Goal: Task Accomplishment & Management: Manage account settings

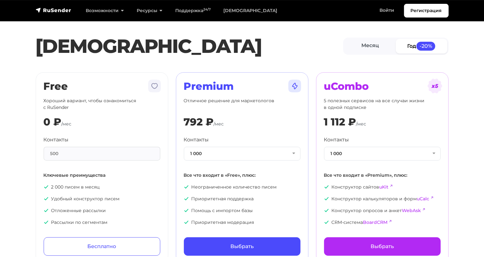
scroll to position [33, 0]
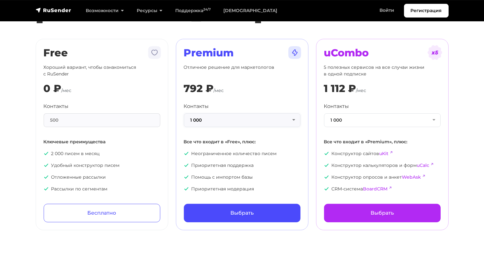
click at [218, 119] on button "1 000" at bounding box center [242, 120] width 117 height 14
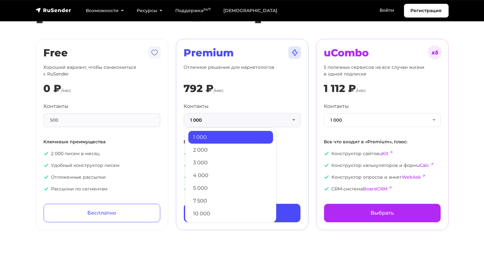
click at [218, 119] on button "1 000" at bounding box center [242, 120] width 117 height 14
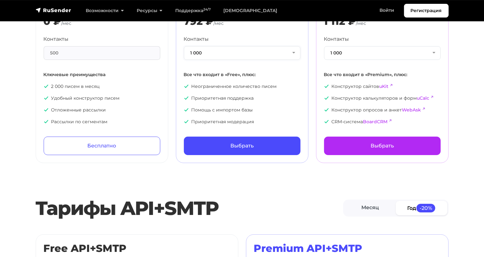
scroll to position [0, 0]
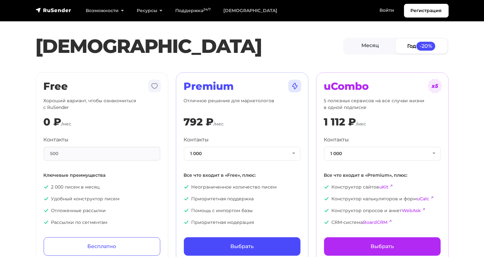
click at [12, 82] on section "Тарифы Месяц Год -20% Free Хороший вариант, чтобы ознакомиться с RuSender 0 ₽ /…" at bounding box center [242, 136] width 484 height 256
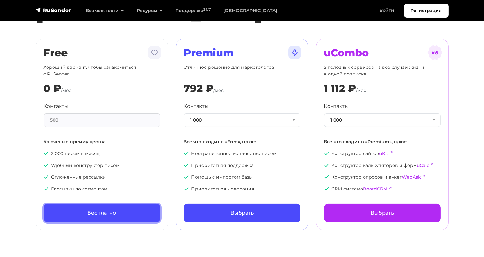
click at [120, 205] on link "Бесплатно" at bounding box center [102, 213] width 117 height 18
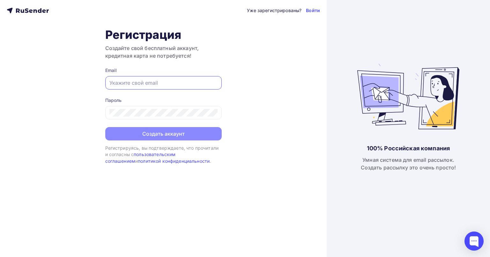
click at [147, 79] on input "text" at bounding box center [163, 83] width 108 height 8
paste input "[EMAIL_ADDRESS][DOMAIN_NAME]"
type input "[EMAIL_ADDRESS][DOMAIN_NAME]"
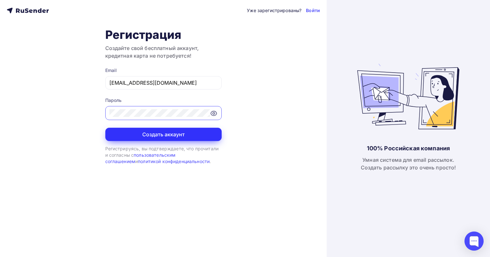
click at [143, 135] on button "Создать аккаунт" at bounding box center [163, 134] width 116 height 13
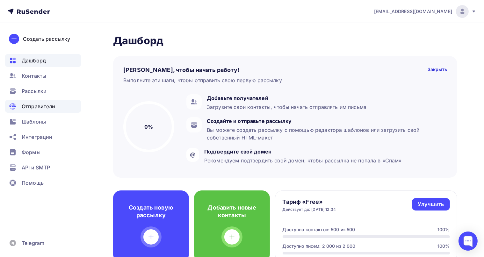
click at [33, 104] on span "Отправители" at bounding box center [39, 107] width 34 height 8
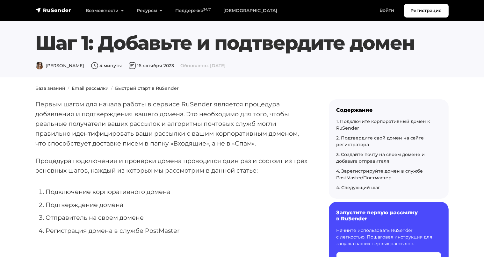
click at [191, 102] on p "Первым шагом для начала работы в сервисе RuSender является процедура добавления…" at bounding box center [172, 123] width 273 height 49
copy p "RuSender"
click at [155, 201] on li "Подтверждение домена" at bounding box center [177, 205] width 263 height 10
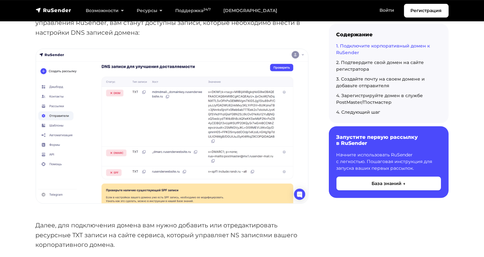
scroll to position [774, 0]
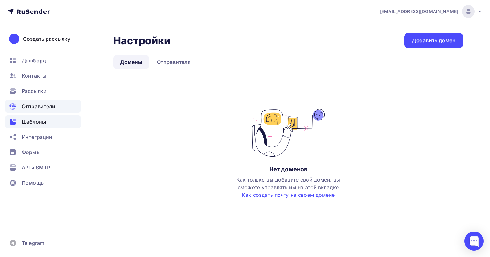
click at [34, 121] on span "Шаблоны" at bounding box center [34, 122] width 24 height 8
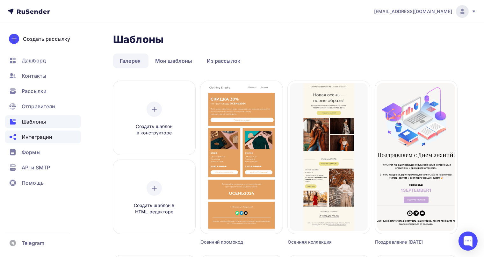
click at [59, 140] on div "Интеграции" at bounding box center [43, 137] width 76 height 13
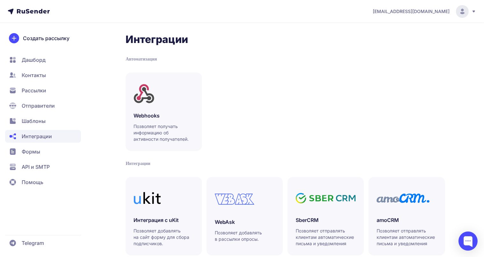
click at [42, 152] on span "Формы" at bounding box center [43, 151] width 76 height 13
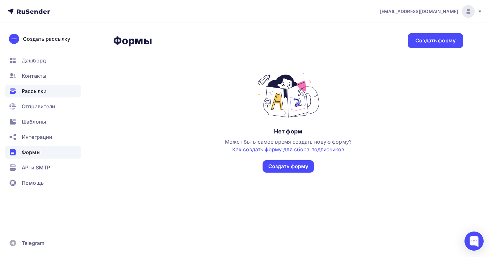
click at [27, 92] on span "Рассылки" at bounding box center [34, 91] width 25 height 8
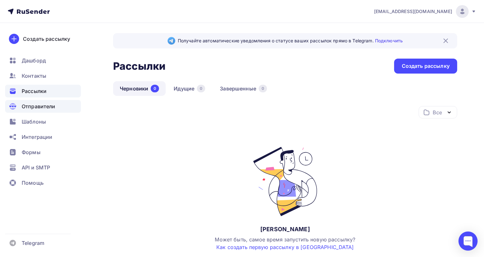
click at [49, 104] on span "Отправители" at bounding box center [39, 107] width 34 height 8
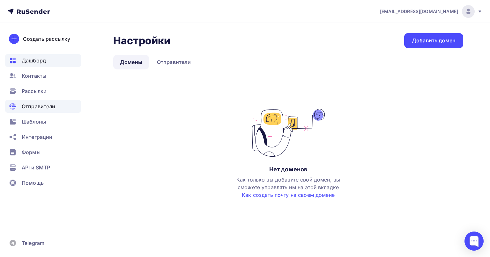
click at [42, 57] on span "Дашборд" at bounding box center [34, 61] width 24 height 8
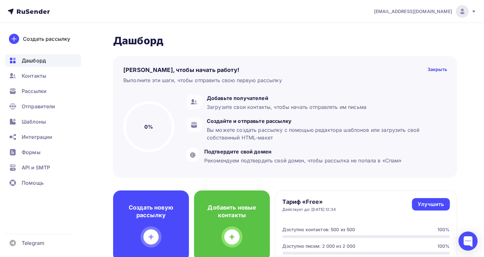
click at [136, 47] on h2 "Дашборд" at bounding box center [285, 40] width 344 height 13
click at [37, 109] on span "Отправители" at bounding box center [39, 107] width 34 height 8
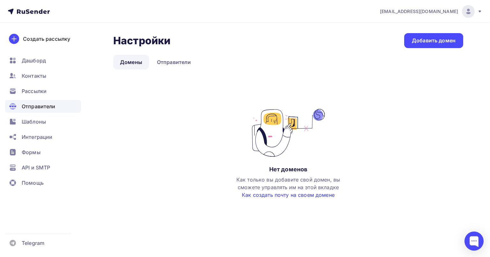
click at [284, 196] on link "Как создать почту на своем домене" at bounding box center [288, 195] width 93 height 6
click at [177, 67] on link "Отправители" at bounding box center [173, 62] width 47 height 15
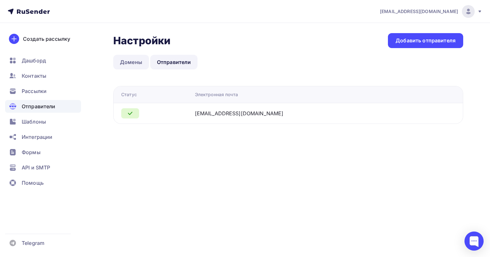
click at [128, 59] on link "Домены" at bounding box center [131, 62] width 36 height 15
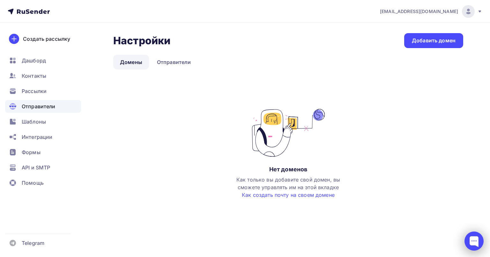
click at [475, 244] on div at bounding box center [473, 241] width 19 height 19
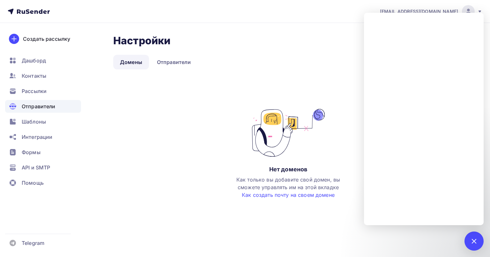
click at [310, 67] on ul "Домены Отправители" at bounding box center [288, 62] width 350 height 15
click at [259, 226] on div "Настройки Настройки Добавить домен Домены Отправители Домены Отправители Нет до…" at bounding box center [245, 130] width 490 height 214
click at [286, 75] on div "Настройки Настройки Добавить домен Домены Отправители Домены Отправители Нет до…" at bounding box center [288, 122] width 350 height 179
click at [286, 76] on div "Настройки Настройки Добавить домен Домены Отправители Домены Отправители Нет до…" at bounding box center [288, 122] width 350 height 179
click at [285, 77] on div "Настройки Настройки Добавить домен Домены Отправители Домены Отправители Нет до…" at bounding box center [288, 122] width 350 height 179
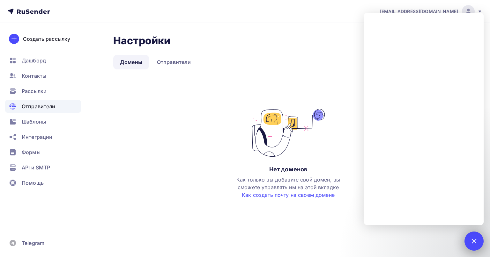
click at [477, 247] on div at bounding box center [473, 241] width 19 height 19
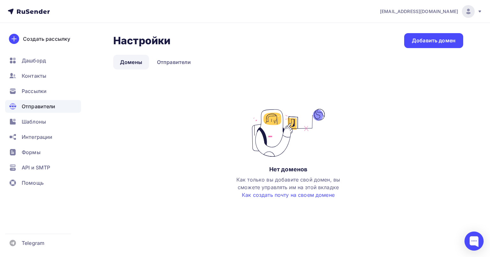
click at [303, 172] on div "Нет доменов" at bounding box center [288, 170] width 38 height 8
click at [340, 115] on div "Нет доменов Как только вы добавите свой домен, вы сможете управлять им на этой …" at bounding box center [288, 154] width 128 height 90
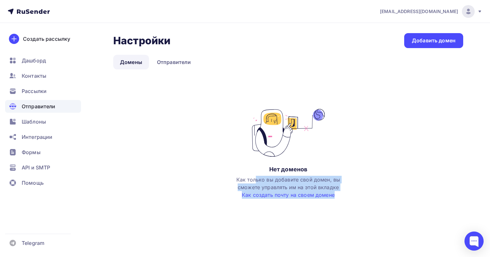
drag, startPoint x: 243, startPoint y: 97, endPoint x: 353, endPoint y: 194, distance: 146.3
click at [353, 194] on div "Нет доменов Как только вы добавите свой домен, вы сможете управлять им на этой …" at bounding box center [288, 149] width 350 height 126
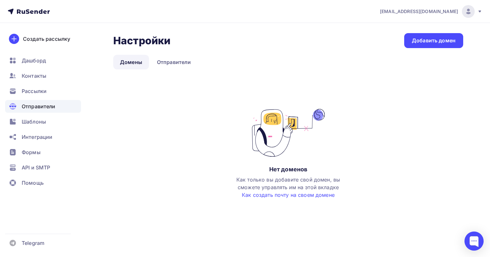
click at [353, 193] on div "Нет доменов Как только вы добавите свой домен, вы сможете управлять им на этой …" at bounding box center [288, 160] width 350 height 103
drag, startPoint x: 353, startPoint y: 194, endPoint x: 271, endPoint y: 170, distance: 84.9
click at [271, 170] on div "Нет доменов Как только вы добавите свой домен, вы сможете управлять им на этой …" at bounding box center [288, 160] width 350 height 103
click at [192, 124] on div "Нет доменов Как только вы добавите свой домен, вы сможете управлять им на этой …" at bounding box center [288, 160] width 350 height 103
click at [192, 63] on link "Отправители" at bounding box center [173, 62] width 47 height 15
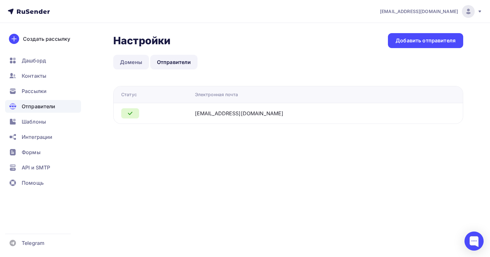
click at [120, 62] on link "Домены" at bounding box center [131, 62] width 36 height 15
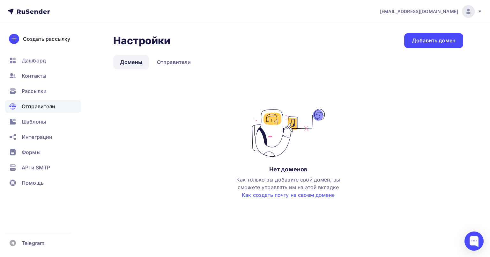
click at [301, 169] on div "Нет доменов" at bounding box center [288, 170] width 38 height 8
click at [302, 169] on div "Нет доменов" at bounding box center [288, 170] width 38 height 8
click at [271, 168] on div "Нет доменов" at bounding box center [288, 170] width 38 height 8
click at [271, 169] on div "Нет доменов" at bounding box center [288, 170] width 38 height 8
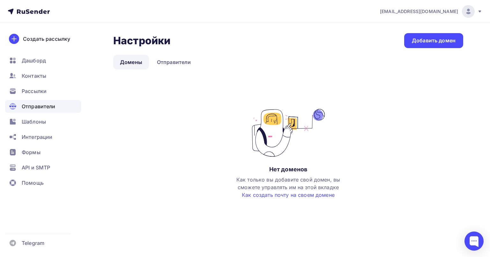
drag, startPoint x: 270, startPoint y: 169, endPoint x: 346, endPoint y: 198, distance: 80.9
click at [346, 198] on div "Нет доменов Как только вы добавите свой домен, вы сможете управлять им на этой …" at bounding box center [288, 154] width 128 height 90
click at [349, 157] on div "Нет доменов Как только вы добавите свой домен, вы сможете управлять им на этой …" at bounding box center [288, 154] width 128 height 90
click at [168, 40] on h2 "Настройки" at bounding box center [141, 40] width 57 height 13
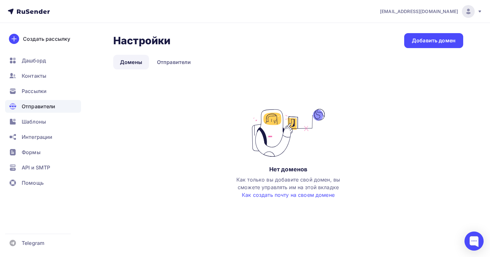
click at [179, 42] on div "Настройки Настройки Добавить домен" at bounding box center [288, 40] width 350 height 15
drag, startPoint x: 179, startPoint y: 43, endPoint x: 124, endPoint y: 39, distance: 55.6
click at [123, 40] on div "Настройки Настройки Добавить домен" at bounding box center [288, 40] width 350 height 15
click at [129, 34] on div "Настройки Настройки" at bounding box center [141, 40] width 57 height 15
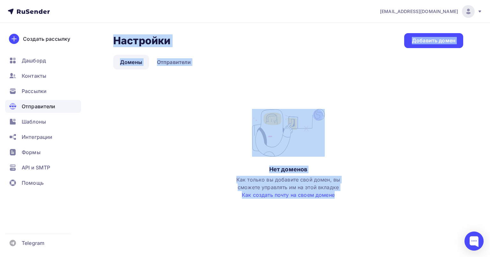
drag, startPoint x: 115, startPoint y: 39, endPoint x: 374, endPoint y: 204, distance: 307.3
click at [368, 221] on div "Настройки Настройки Добавить домен Домены Отправители Домены Отправители Нет до…" at bounding box center [245, 130] width 490 height 214
click at [366, 55] on ul "Домены Отправители" at bounding box center [288, 62] width 350 height 15
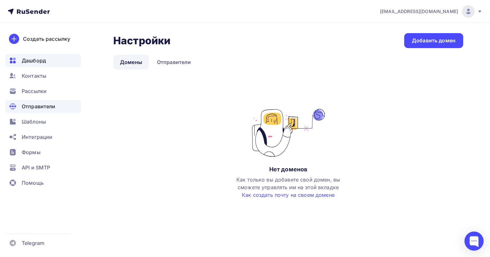
click at [41, 62] on span "Дашборд" at bounding box center [34, 61] width 24 height 8
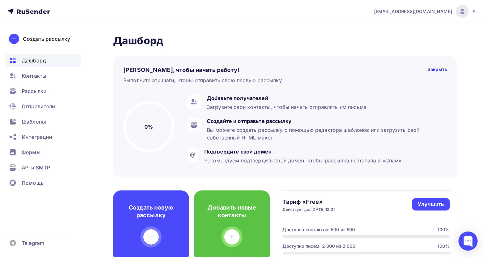
click at [219, 68] on h4 "Пару шагов, чтобы начать работу!" at bounding box center [181, 70] width 116 height 8
click at [141, 41] on h2 "Дашборд" at bounding box center [285, 40] width 344 height 13
click at [148, 42] on h2 "Дашборд" at bounding box center [285, 40] width 344 height 13
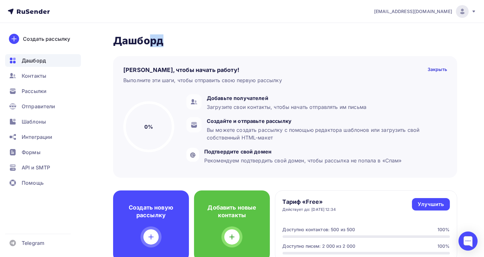
drag, startPoint x: 149, startPoint y: 41, endPoint x: 161, endPoint y: 40, distance: 11.5
click at [161, 40] on h2 "Дашборд" at bounding box center [285, 40] width 344 height 13
click at [159, 40] on h2 "Дашборд" at bounding box center [285, 40] width 344 height 13
drag, startPoint x: 122, startPoint y: 39, endPoint x: 150, endPoint y: 40, distance: 28.4
click at [150, 40] on h2 "Дашборд" at bounding box center [285, 40] width 344 height 13
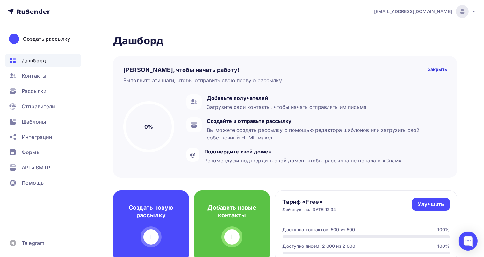
click at [182, 37] on h2 "Дашборд" at bounding box center [285, 40] width 344 height 13
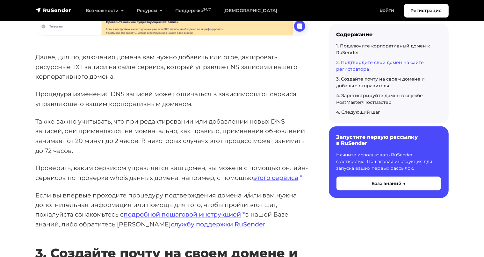
scroll to position [842, 0]
